Goal: Complete application form

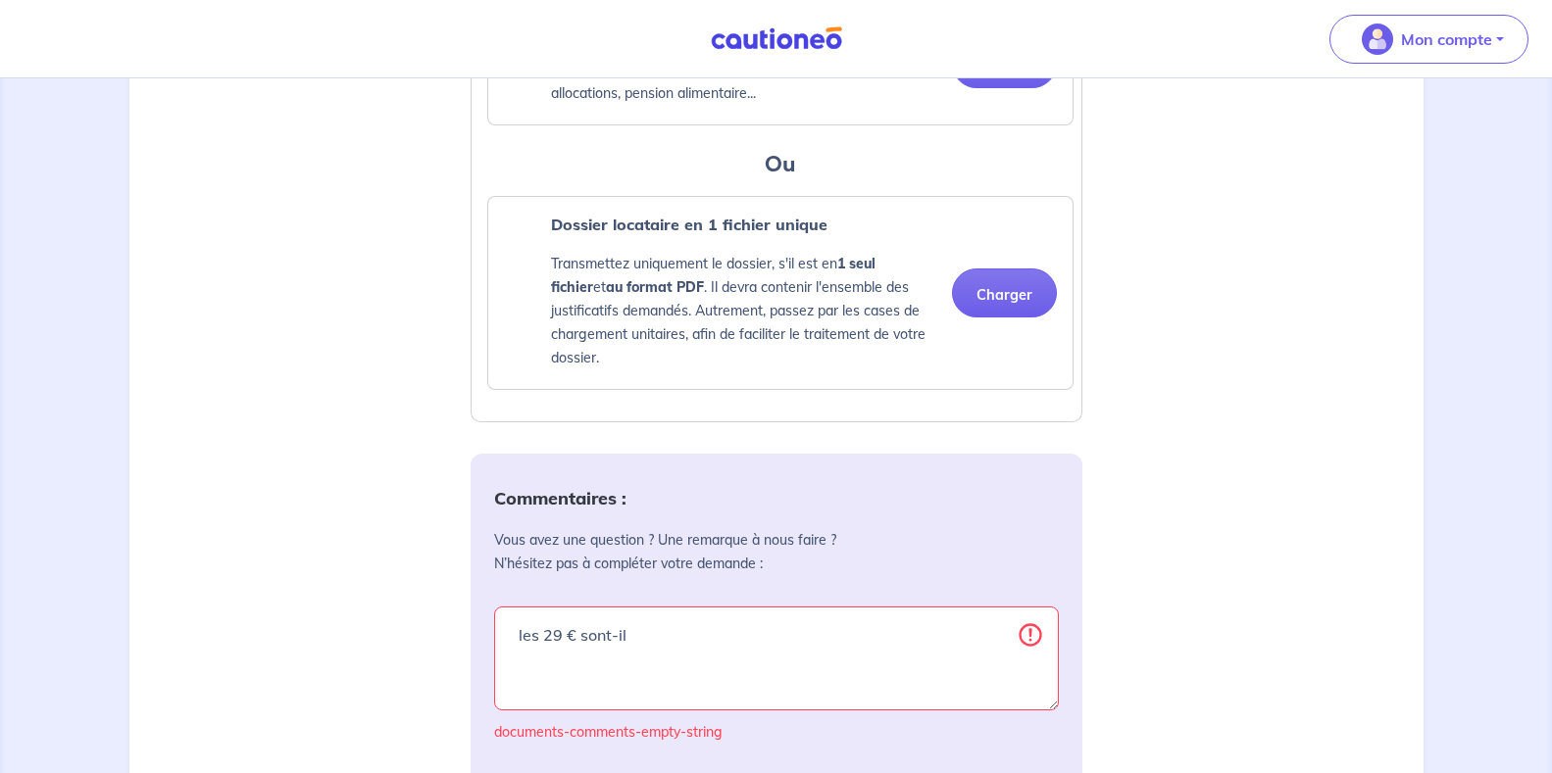
scroll to position [2057, 0]
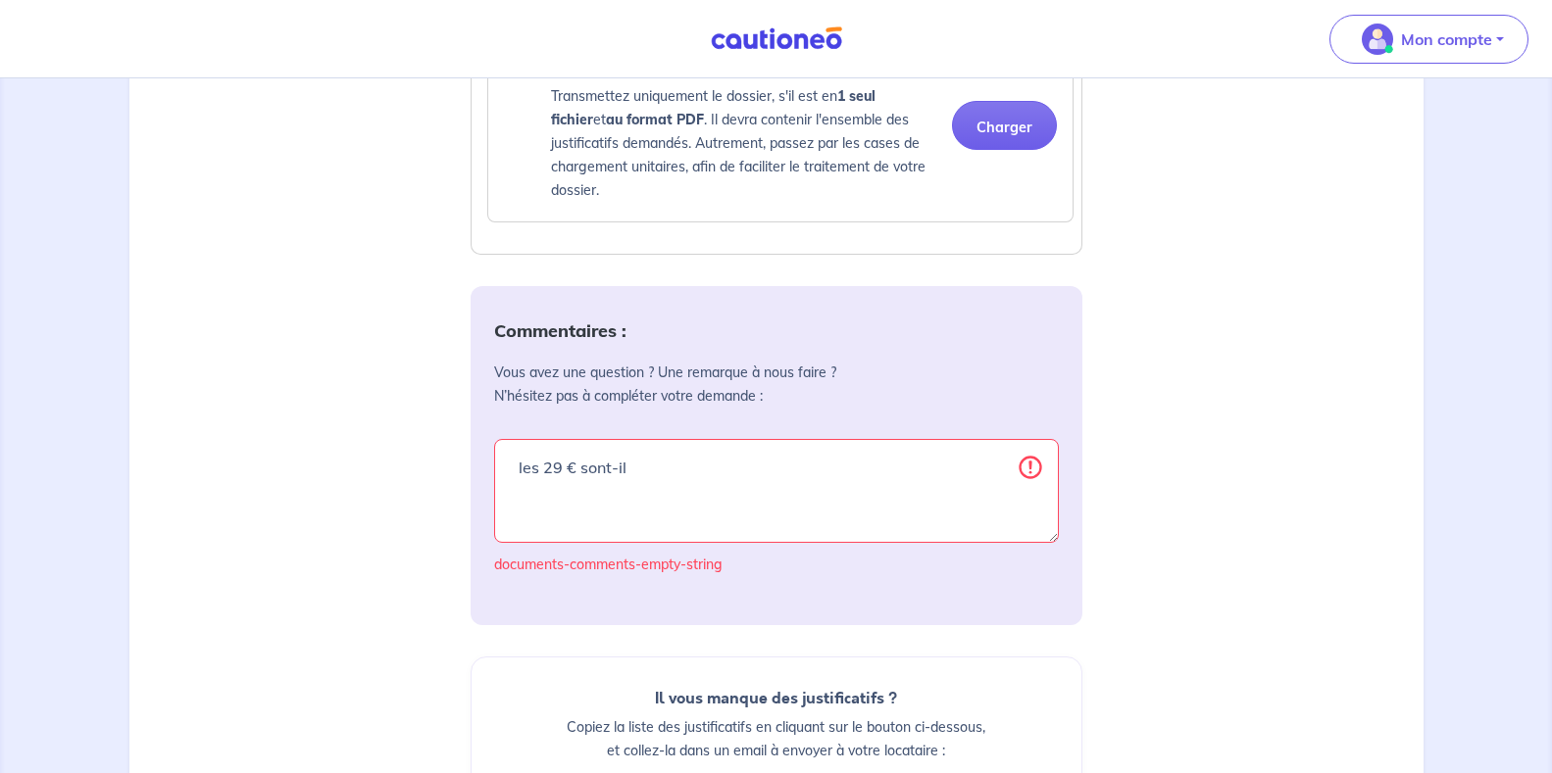
click at [1000, 523] on textarea "les 29 € sont-il" at bounding box center [776, 491] width 565 height 104
click at [1039, 494] on textarea "les 29 € sont-il" at bounding box center [776, 491] width 565 height 104
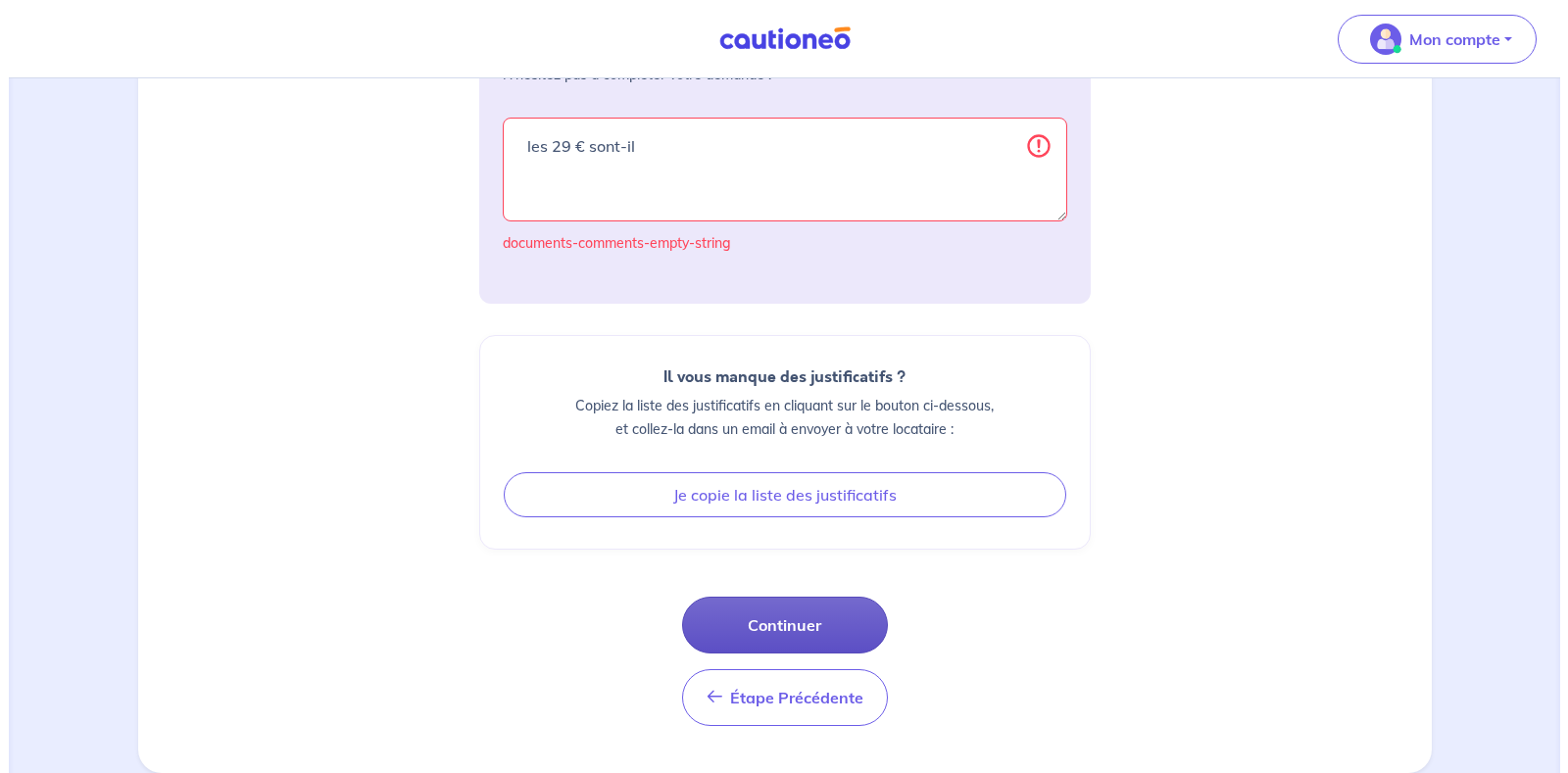
scroll to position [2402, 0]
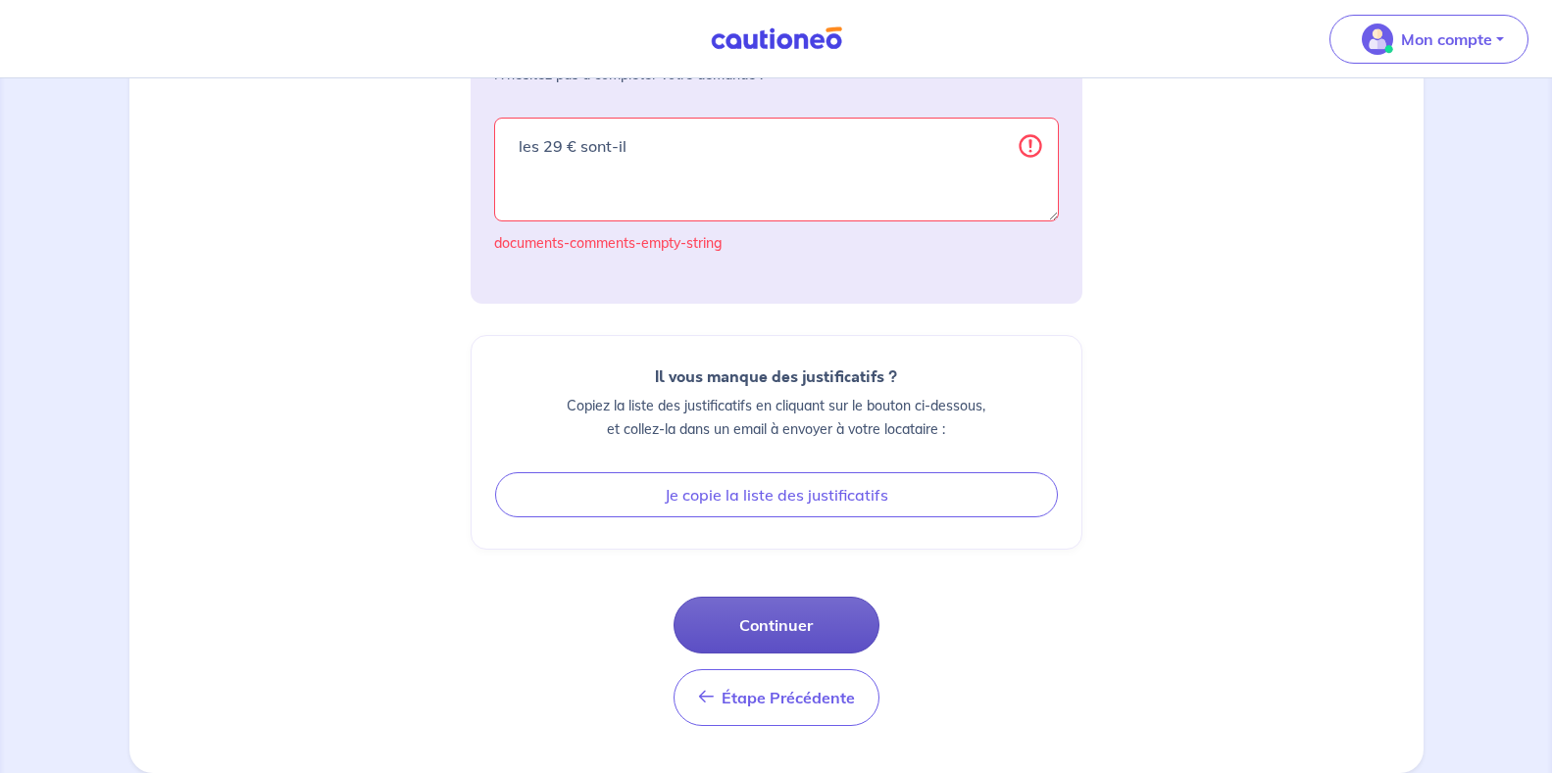
click at [772, 622] on button "Continuer" at bounding box center [776, 625] width 206 height 57
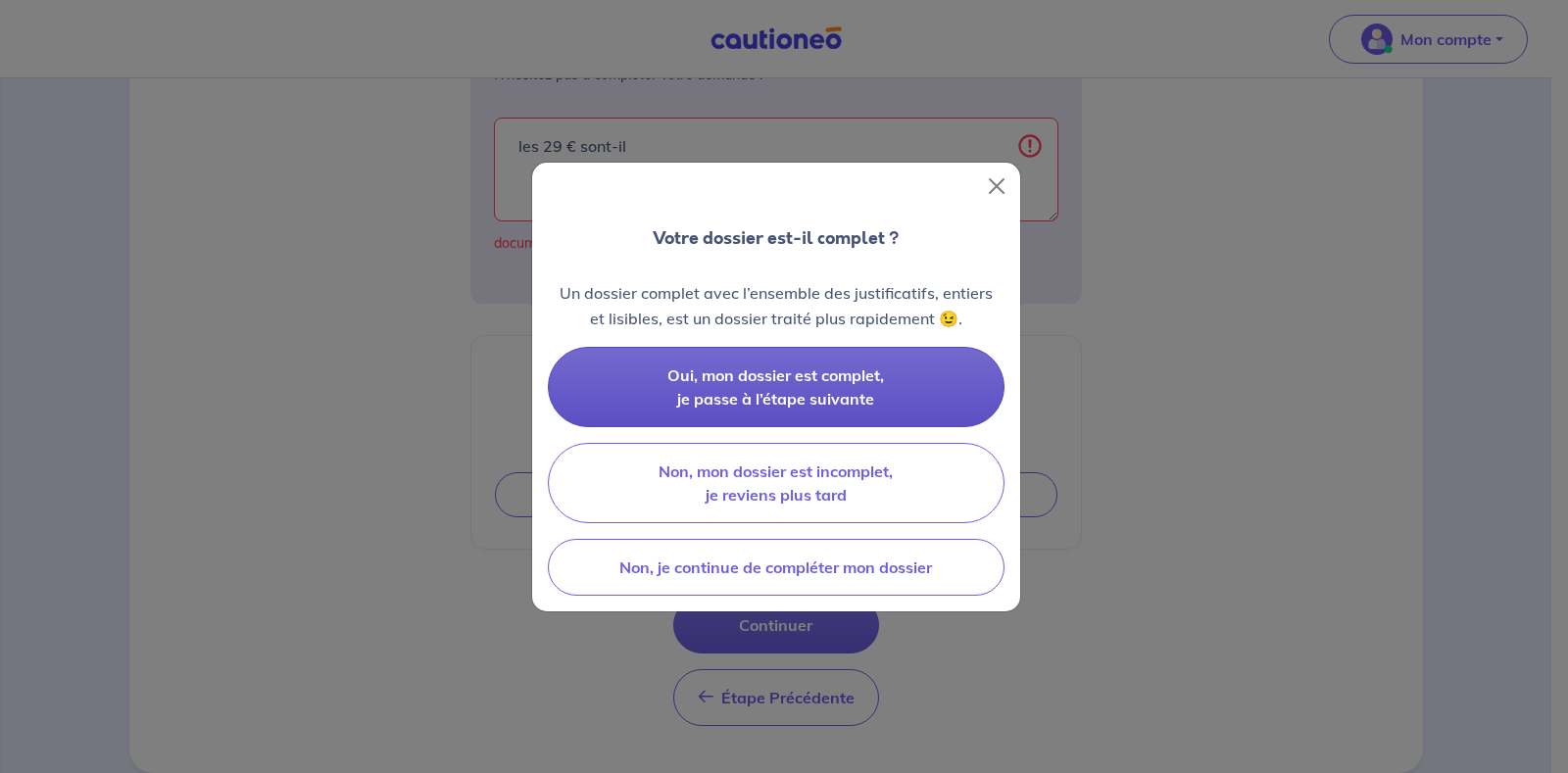
click at [777, 372] on span "Oui, mon dossier est complet, je passe à l’étape suivante" at bounding box center [776, 387] width 217 height 43
click at [757, 392] on span "Oui, mon dossier est complet, je passe à l’étape suivante" at bounding box center [776, 387] width 217 height 43
click at [782, 399] on span "Oui, mon dossier est complet, je passe à l’étape suivante" at bounding box center [776, 387] width 217 height 43
drag, startPoint x: 772, startPoint y: 390, endPoint x: 742, endPoint y: 404, distance: 33.1
click at [771, 390] on span "Oui, mon dossier est complet, je passe à l’étape suivante" at bounding box center [776, 387] width 217 height 43
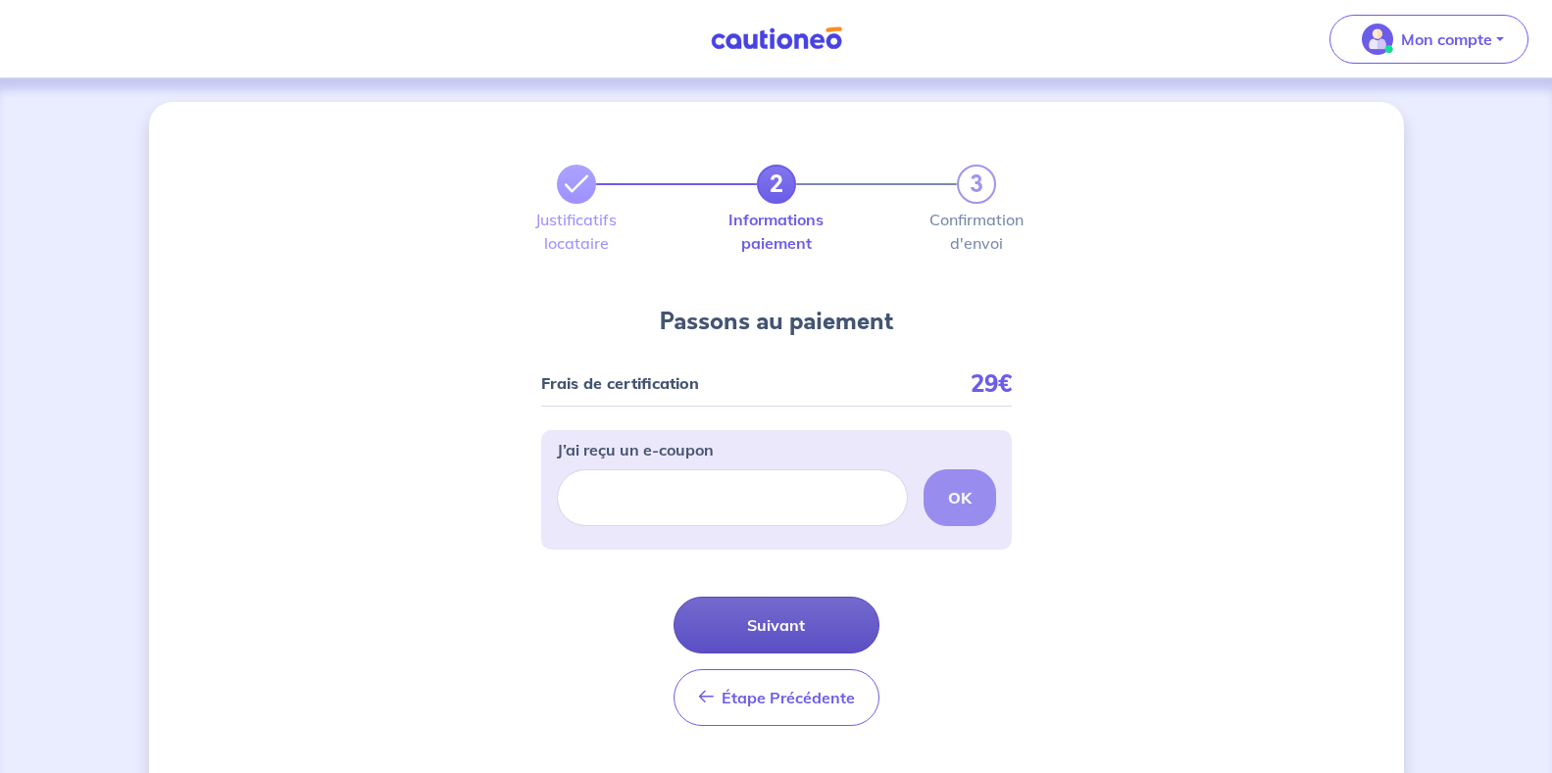
click at [773, 619] on button "Suivant" at bounding box center [776, 625] width 206 height 57
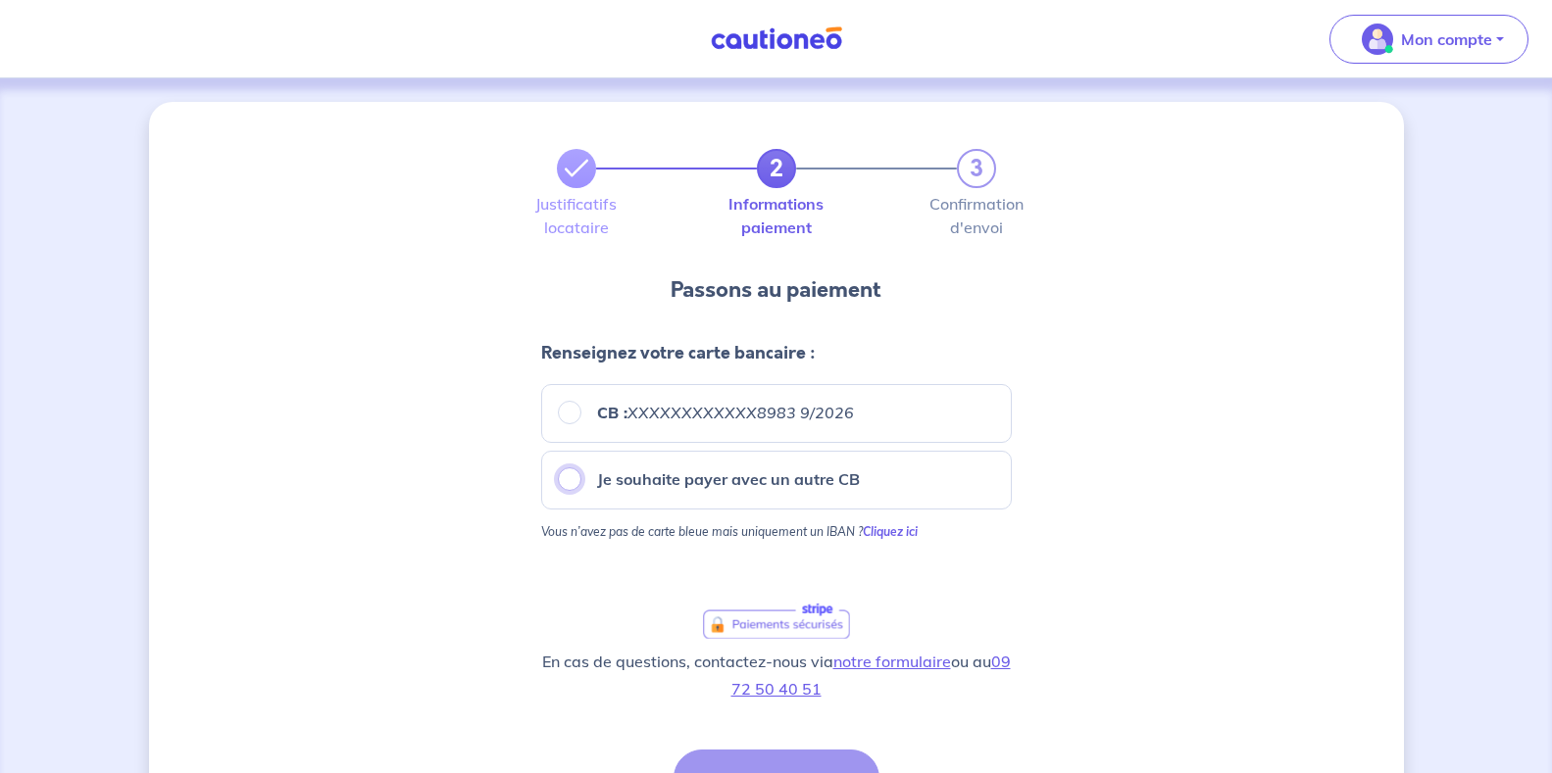
click at [571, 476] on input "Je souhaite payer avec un autre CB" at bounding box center [570, 480] width 24 height 24
radio input "true"
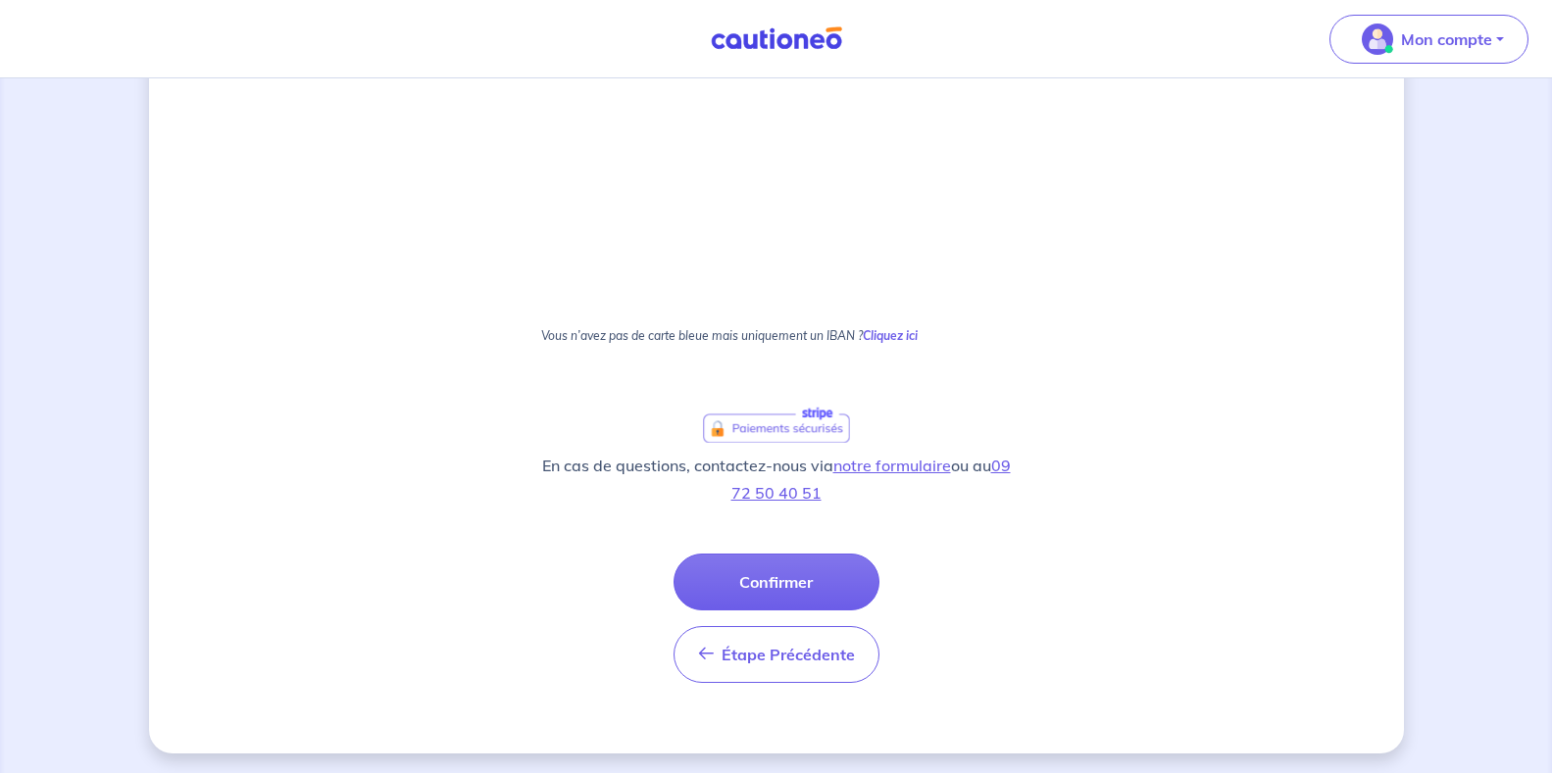
scroll to position [1309, 0]
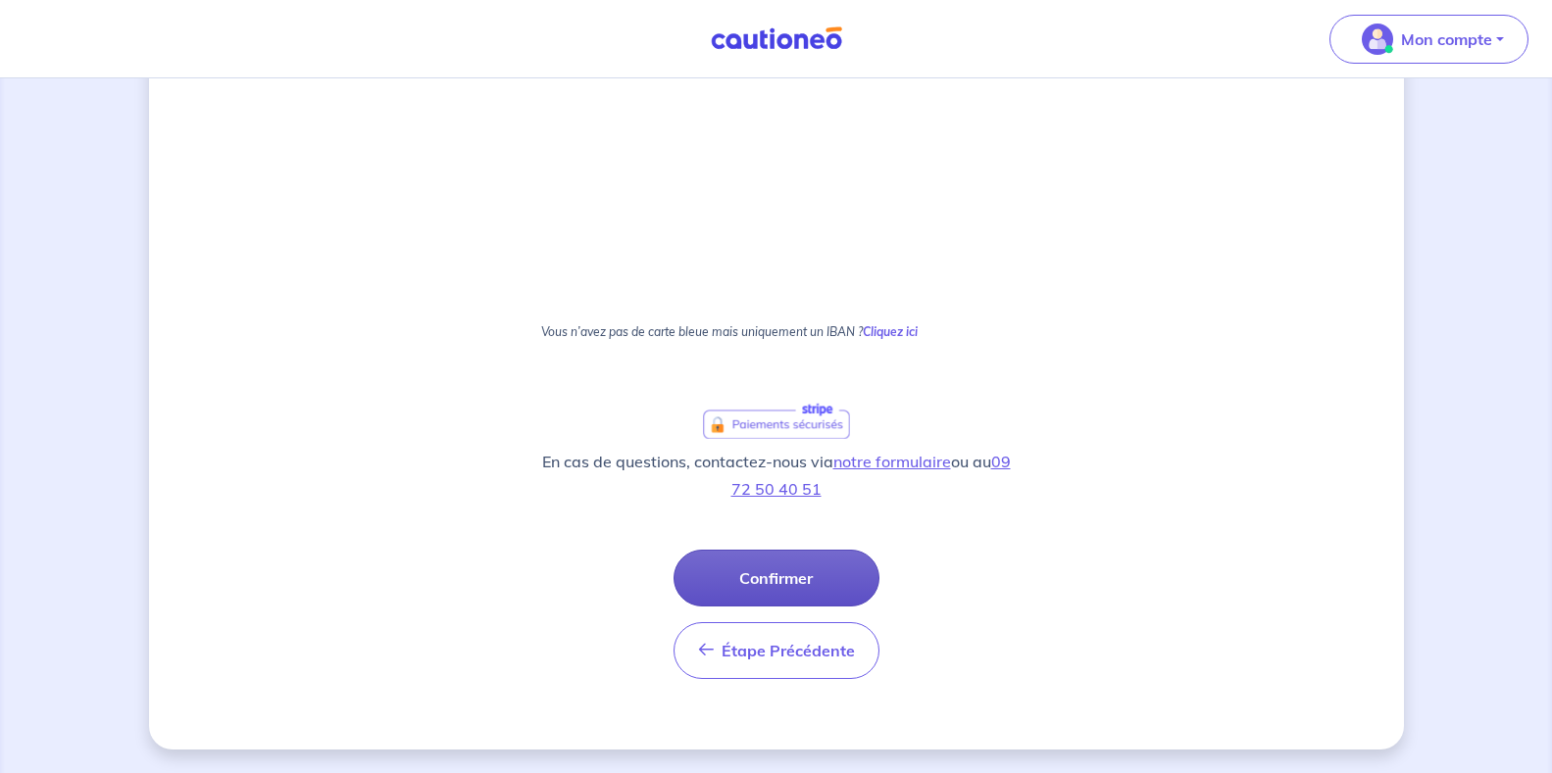
click at [788, 573] on button "Confirmer" at bounding box center [776, 578] width 206 height 57
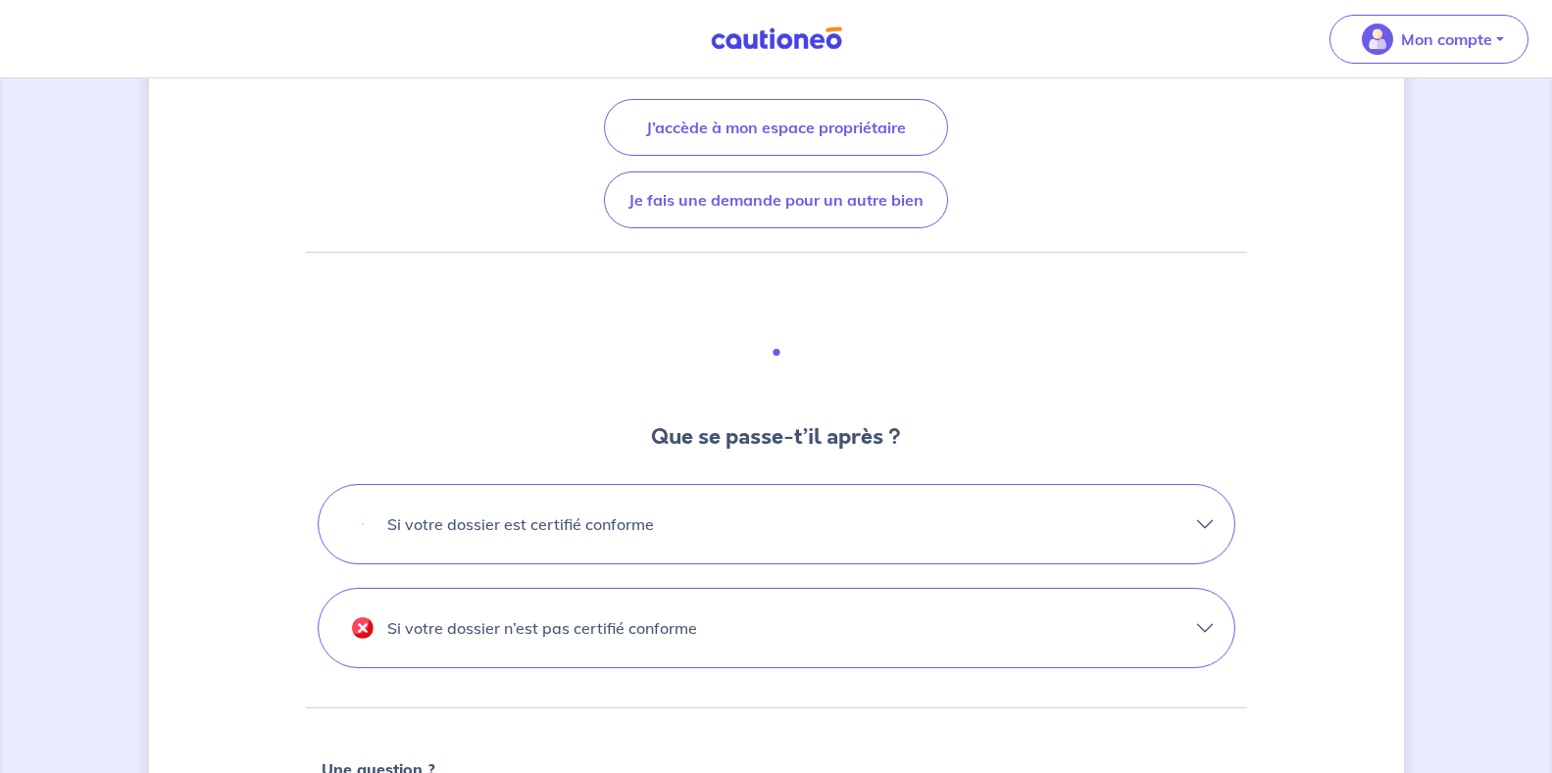
scroll to position [392, 0]
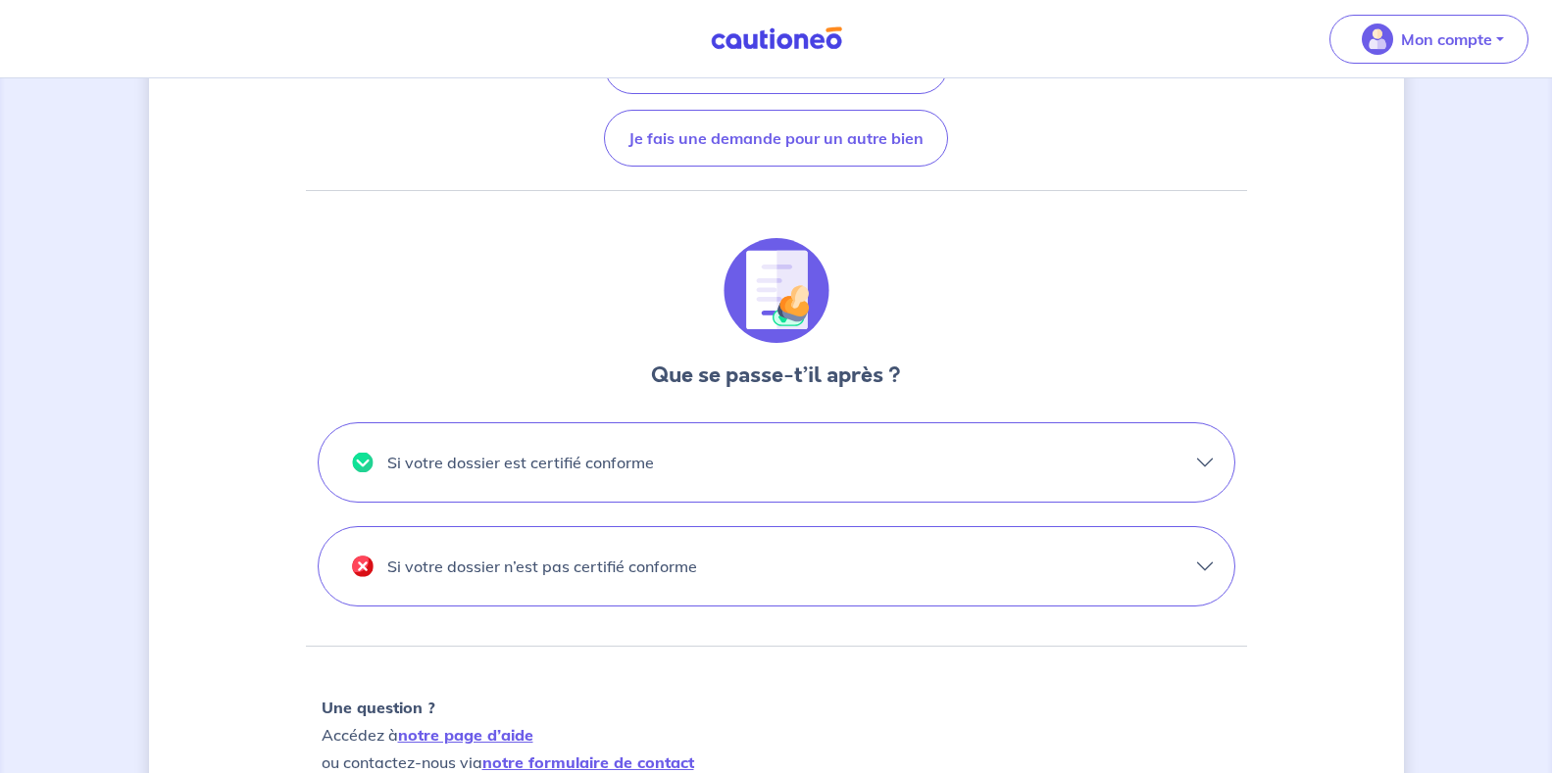
click at [1199, 454] on button "Si votre dossier est certifié conforme" at bounding box center [777, 463] width 916 height 78
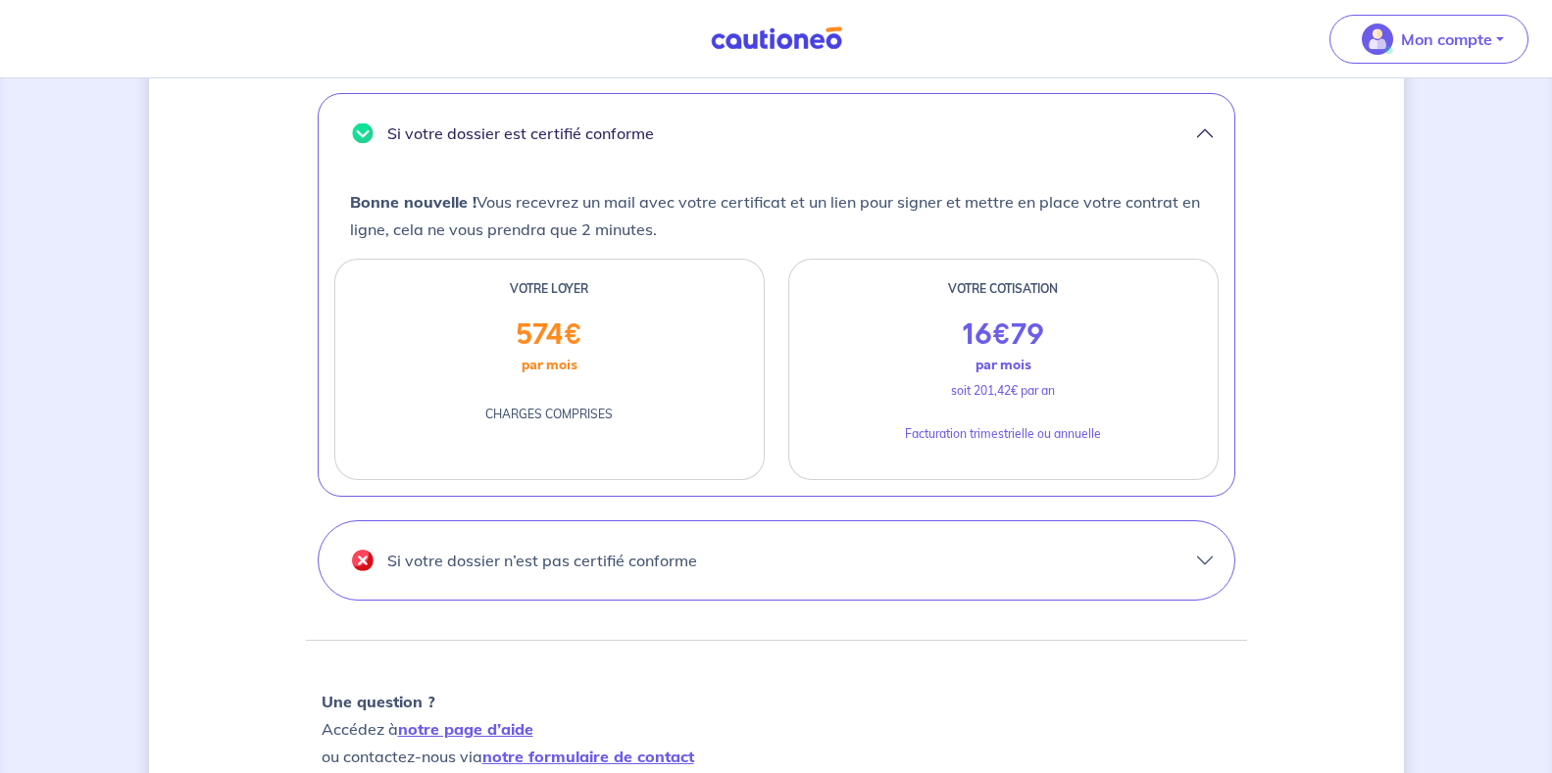
scroll to position [686, 0]
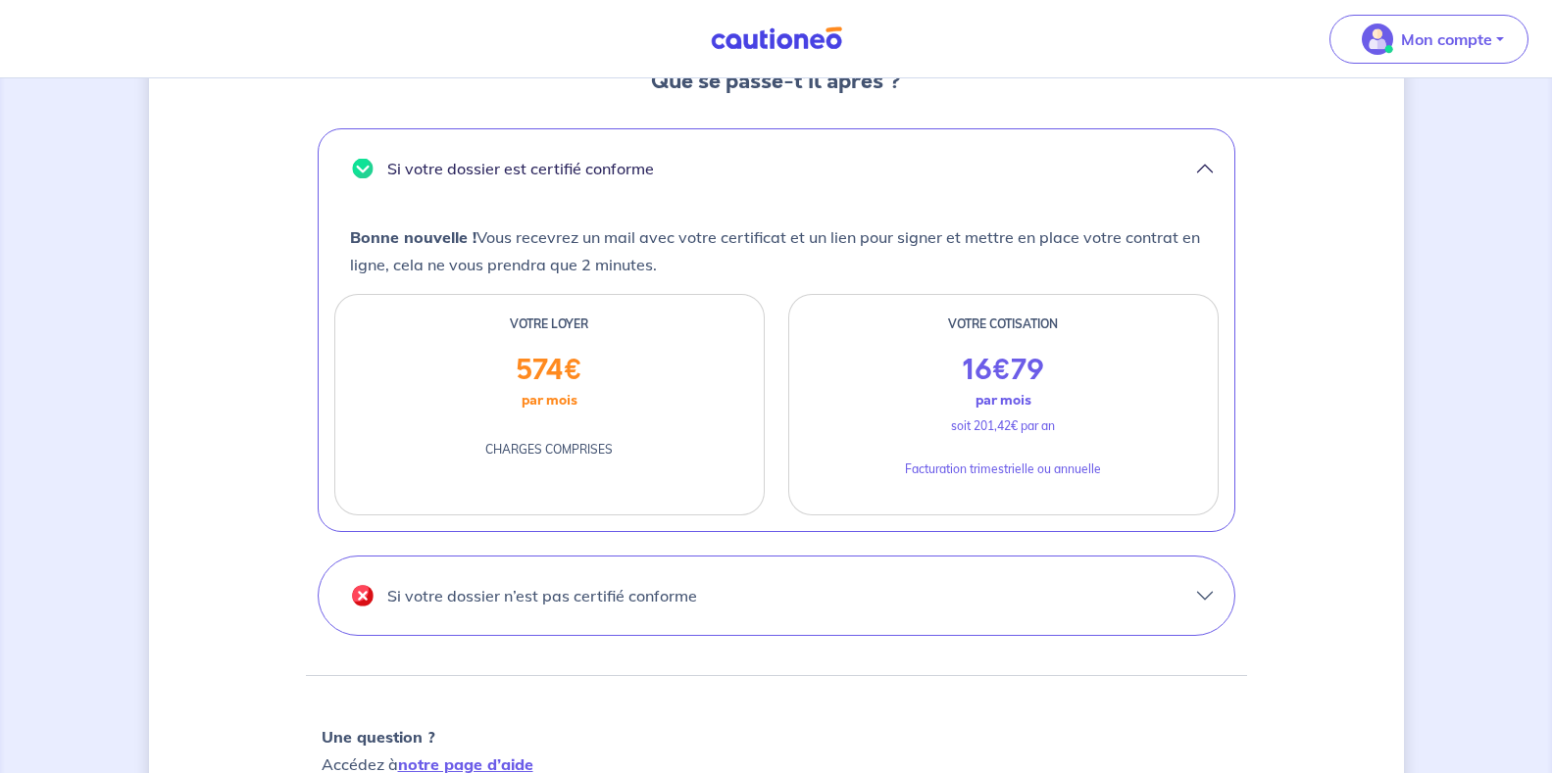
click at [1203, 594] on button "Si votre dossier n’est pas certifié conforme" at bounding box center [777, 596] width 916 height 78
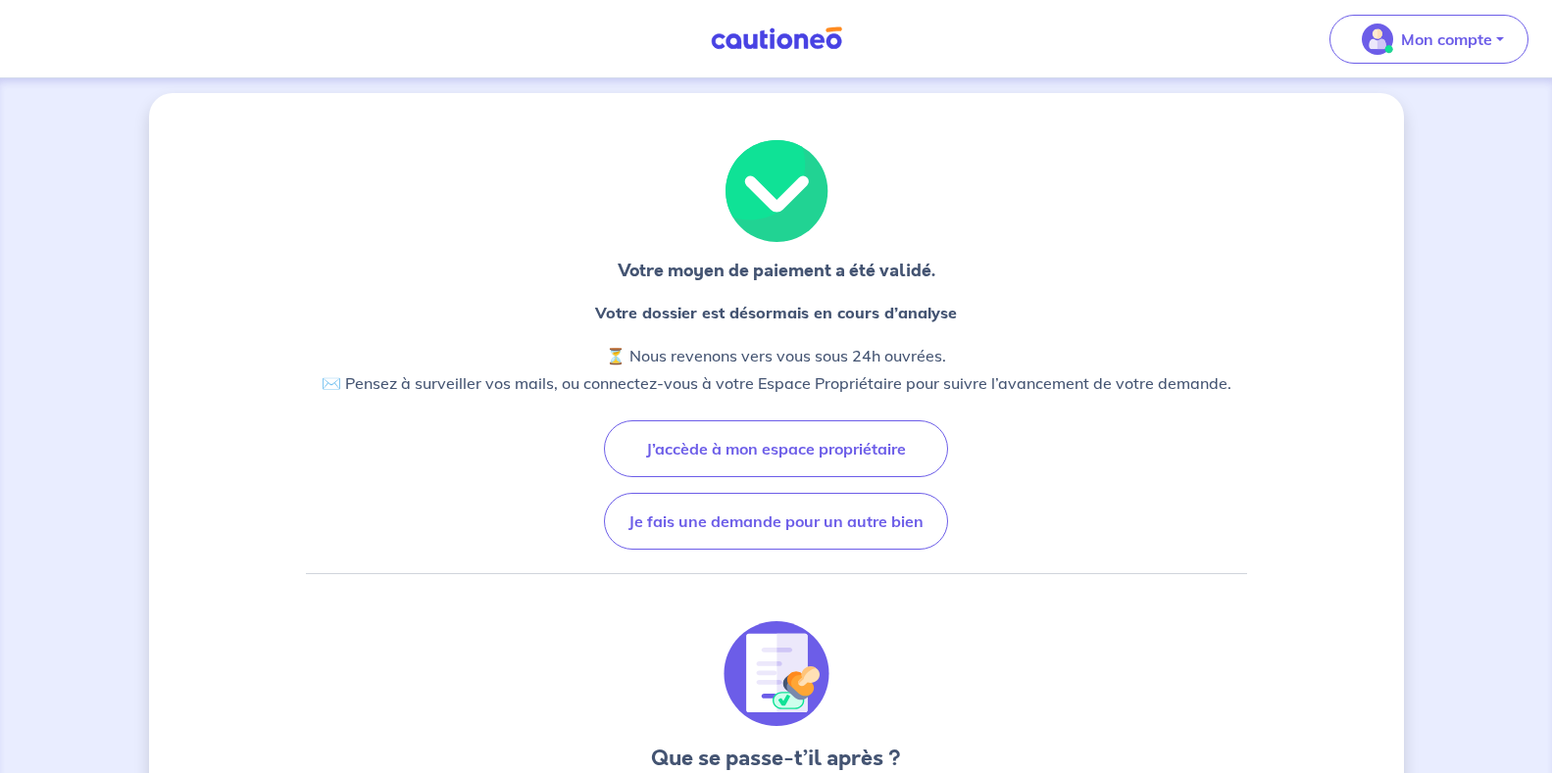
scroll to position [0, 0]
